Goal: Task Accomplishment & Management: Manage account settings

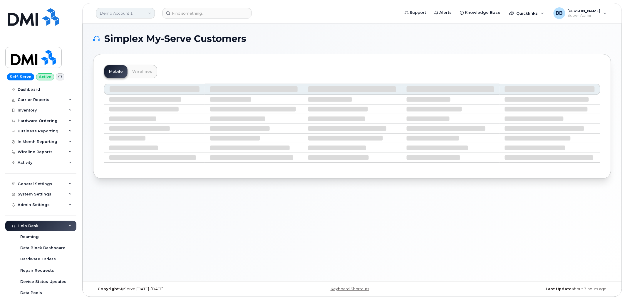
click at [143, 17] on link "Demo Account 1" at bounding box center [125, 13] width 59 height 11
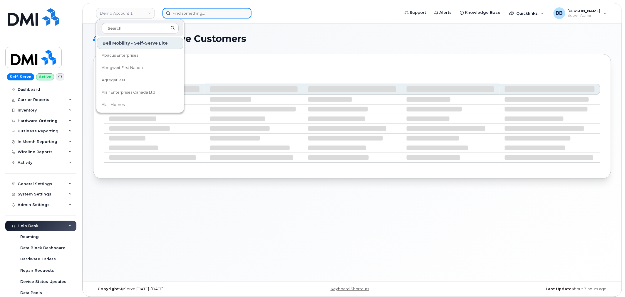
click at [201, 14] on input at bounding box center [207, 13] width 89 height 11
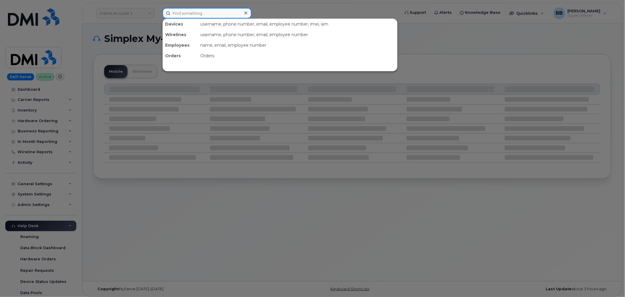
paste input "771651180"
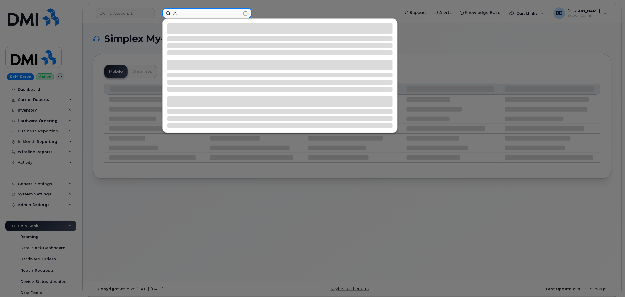
type input "7"
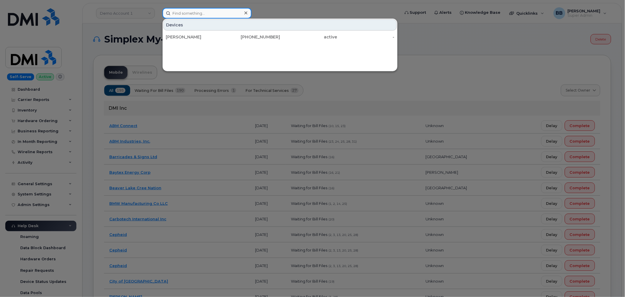
click at [217, 14] on input at bounding box center [207, 13] width 89 height 11
paste input "0783377"
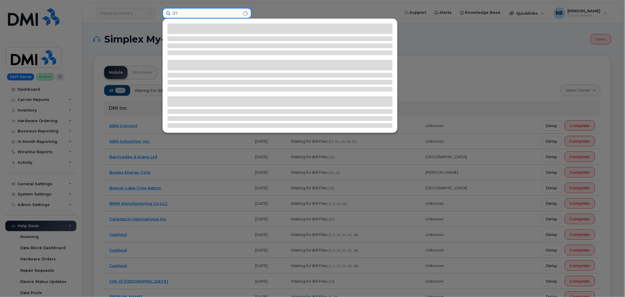
type input "0"
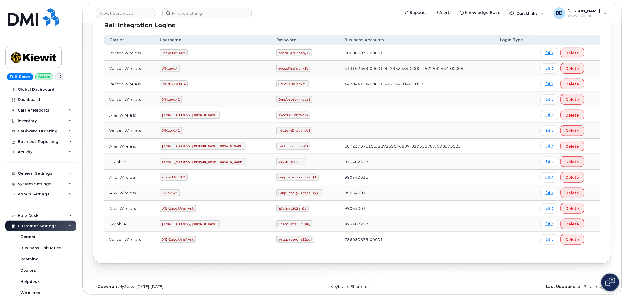
scroll to position [90, 0]
drag, startPoint x: 255, startPoint y: 160, endPoint x: 283, endPoint y: 160, distance: 27.6
click at [283, 160] on td "Skyinthepie!2" at bounding box center [305, 162] width 68 height 16
copy code "Skyinthepie!2"
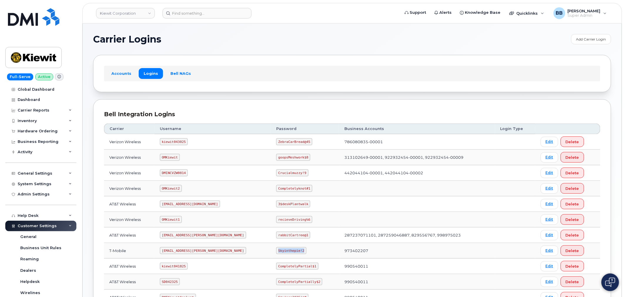
drag, startPoint x: 257, startPoint y: 250, endPoint x: 281, endPoint y: 251, distance: 23.8
click at [281, 251] on code "Skyinthepie!2" at bounding box center [291, 250] width 30 height 7
copy code "Skyinthepie!2"
